Goal: Transaction & Acquisition: Purchase product/service

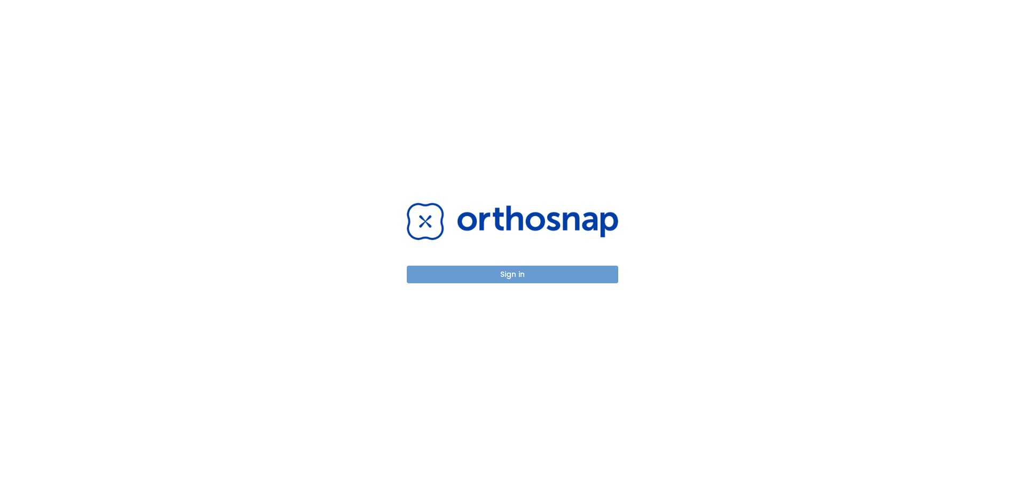
click at [514, 271] on button "Sign in" at bounding box center [512, 275] width 211 height 18
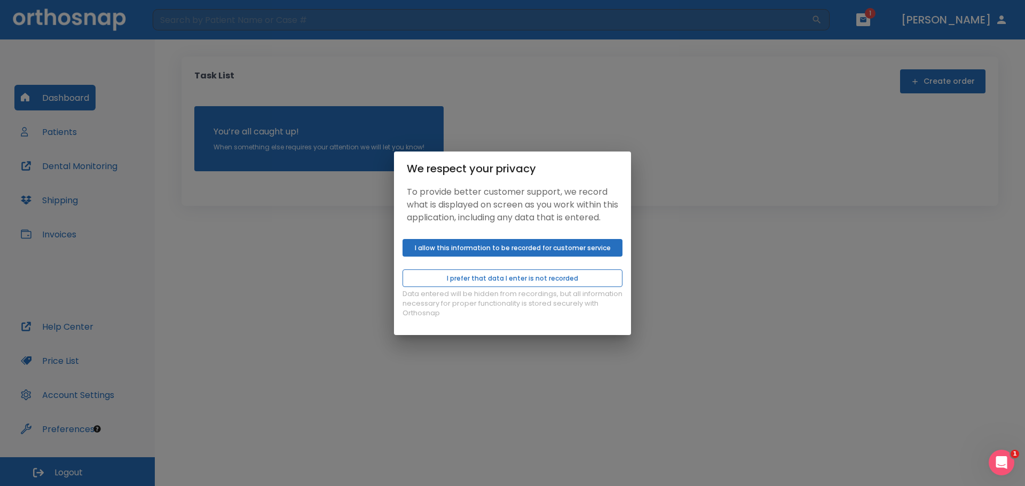
click at [534, 287] on button "I prefer that data I enter is not recorded" at bounding box center [513, 279] width 220 height 18
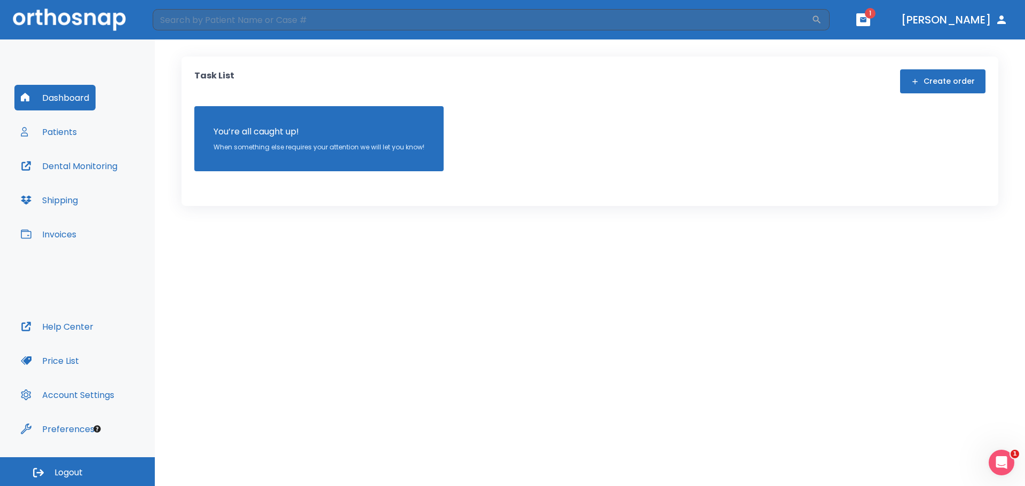
click at [61, 133] on div "We respect your privacy To provide better customer support, we record what is d…" at bounding box center [512, 243] width 1025 height 486
click at [60, 131] on div "We respect your privacy To provide better customer support, we record what is d…" at bounding box center [512, 243] width 1025 height 486
drag, startPoint x: 66, startPoint y: 100, endPoint x: 805, endPoint y: 96, distance: 739.5
click at [66, 101] on div "We respect your privacy To provide better customer support, we record what is d…" at bounding box center [512, 243] width 1025 height 486
click at [870, 15] on button "button" at bounding box center [863, 19] width 14 height 13
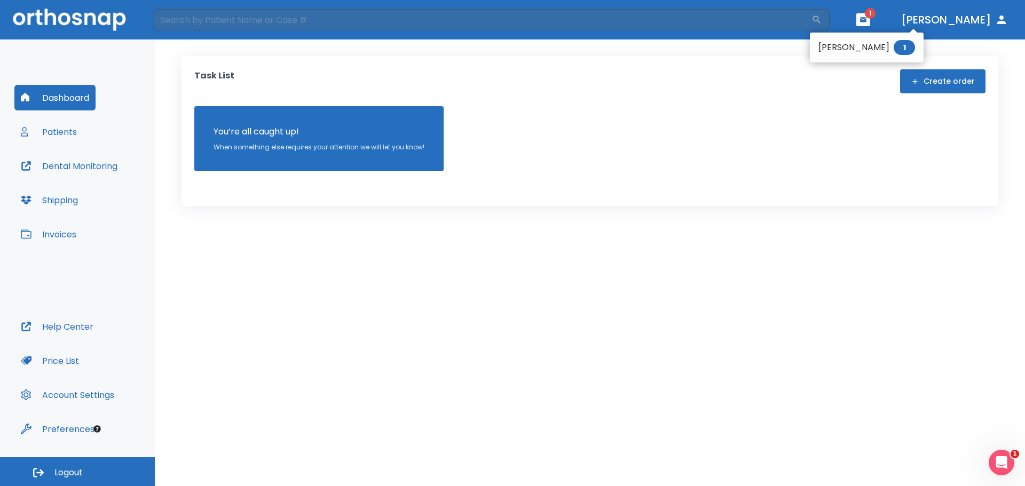
click at [63, 232] on div at bounding box center [512, 243] width 1025 height 486
click at [64, 101] on button "Dashboard" at bounding box center [54, 98] width 81 height 26
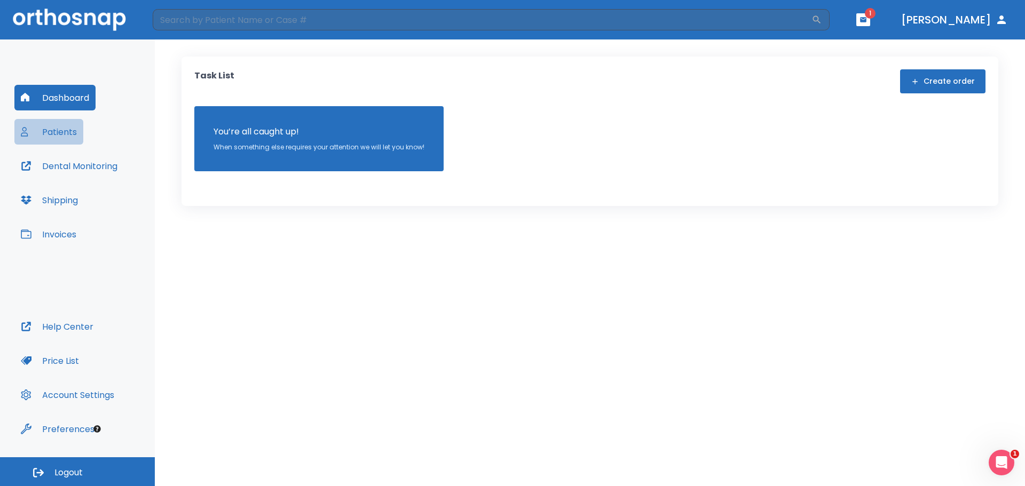
click at [66, 132] on button "Patients" at bounding box center [48, 132] width 69 height 26
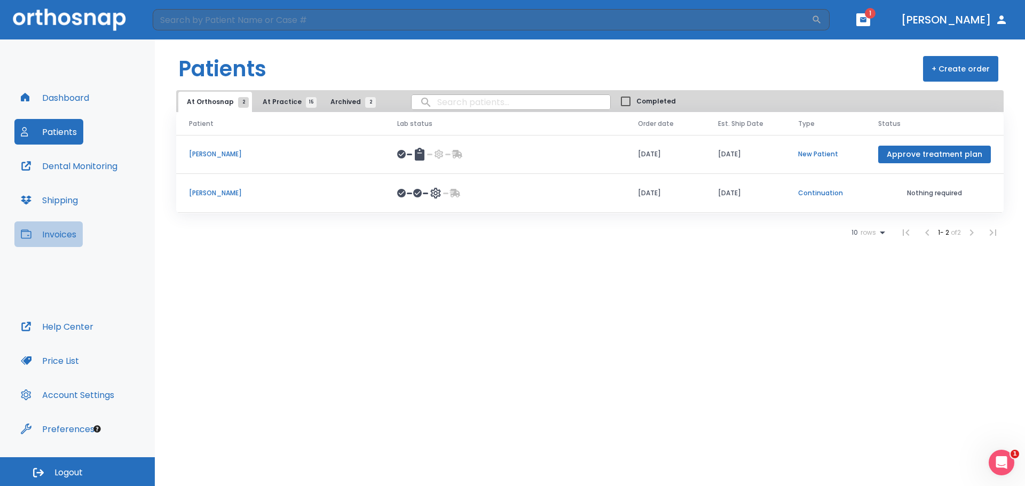
click at [60, 234] on button "Invoices" at bounding box center [48, 235] width 68 height 26
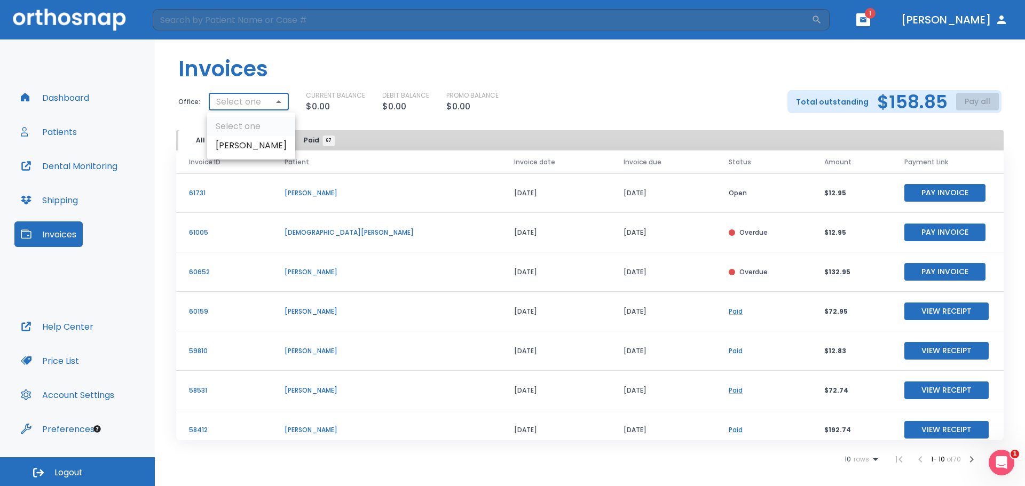
click at [275, 103] on body "​ 1 [PERSON_NAME] Dashboard Patients Dental Monitoring Shipping Invoices Help C…" at bounding box center [512, 243] width 1025 height 486
click at [247, 148] on li "[PERSON_NAME]" at bounding box center [251, 145] width 88 height 19
type input "2756"
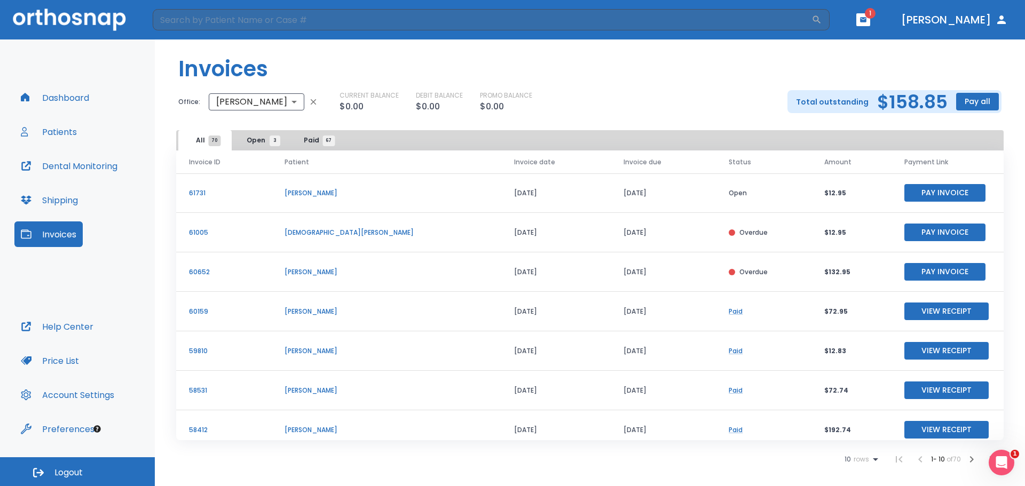
click at [660, 99] on div "CURRENT BALANCE $0.00 DEBIT BALANCE $0.00 PROMO BALANCE $0.00" at bounding box center [555, 102] width 431 height 22
click at [988, 101] on button "Pay all" at bounding box center [977, 102] width 43 height 18
click at [968, 128] on p "Pay by CC or Bank account" at bounding box center [966, 128] width 90 height 10
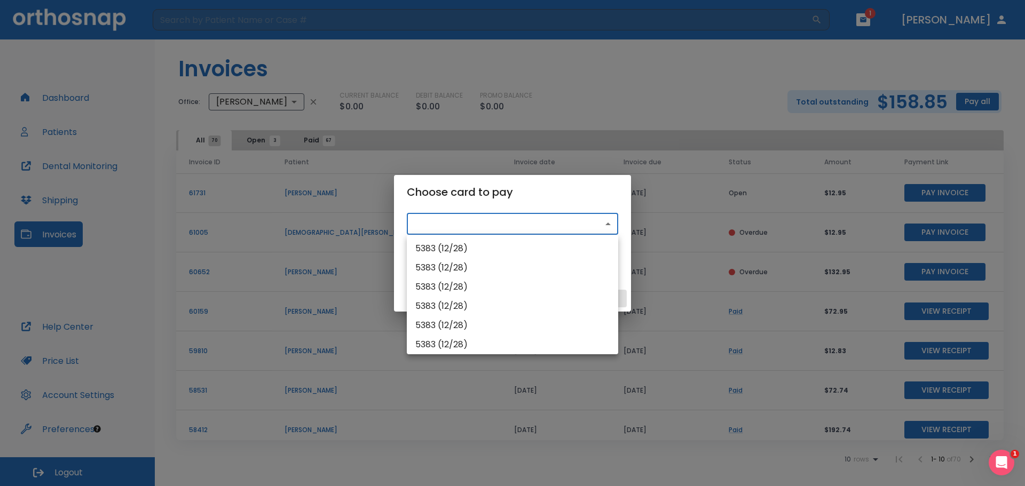
click at [483, 229] on body "​ 1 [PERSON_NAME] Dashboard Patients Dental Monitoring Shipping Invoices Help C…" at bounding box center [512, 243] width 1025 height 486
click at [459, 250] on li "5383 (12/28)" at bounding box center [512, 248] width 211 height 19
type input "src_1QMdiSHMfdBZStQ1EVpFu9Zw"
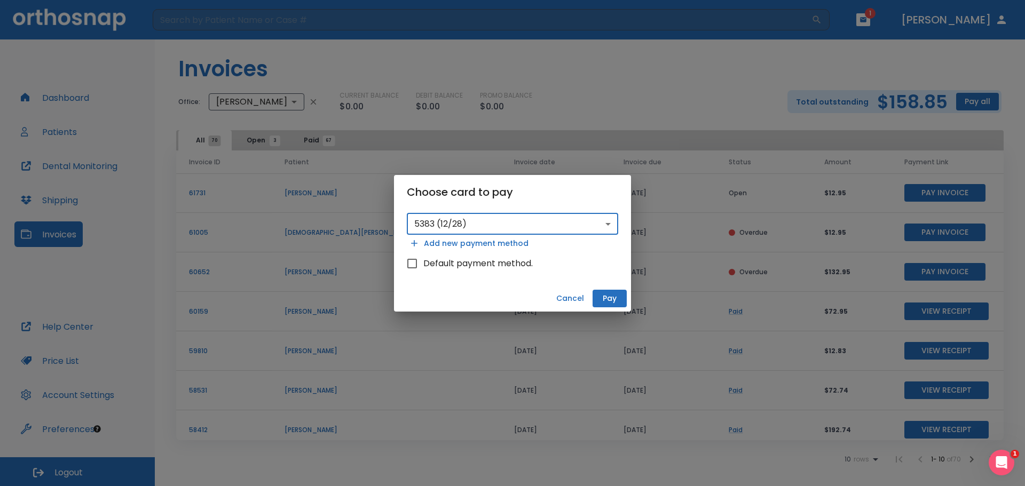
click at [610, 299] on button "Pay" at bounding box center [610, 299] width 34 height 18
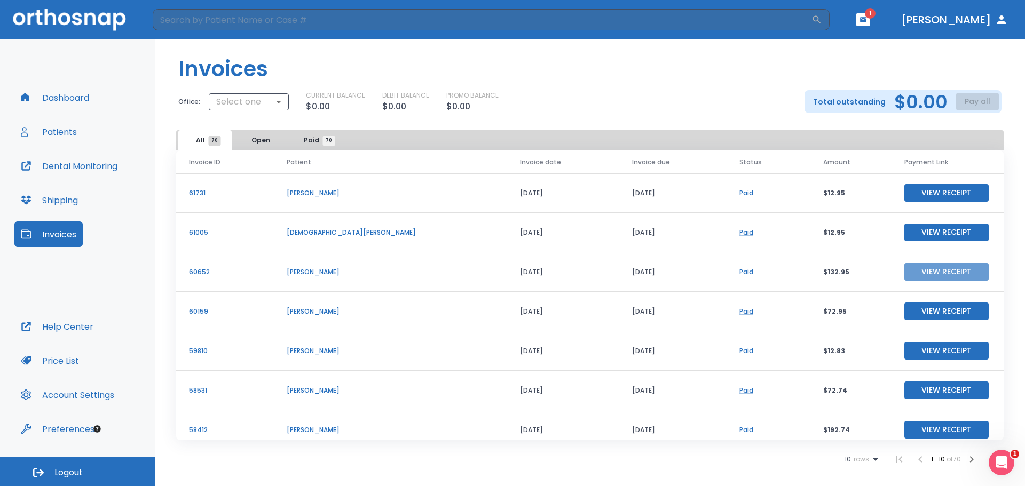
click at [924, 273] on button "View Receipt" at bounding box center [946, 272] width 84 height 18
